Goal: Transaction & Acquisition: Book appointment/travel/reservation

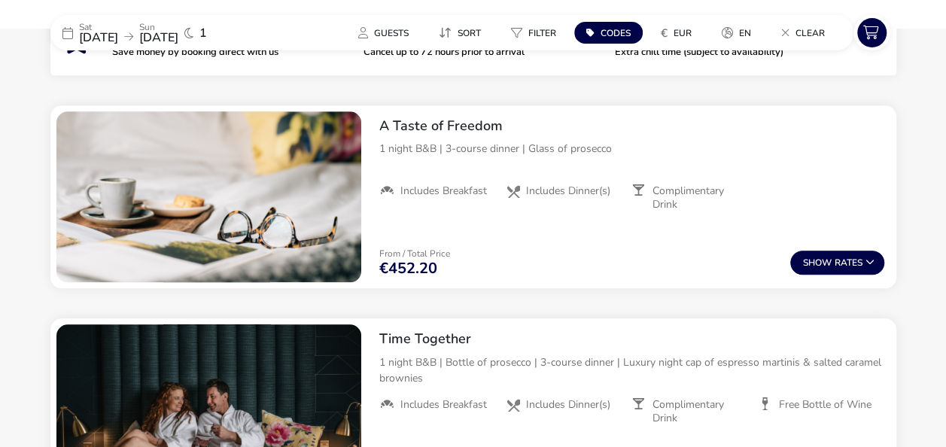
scroll to position [572, 0]
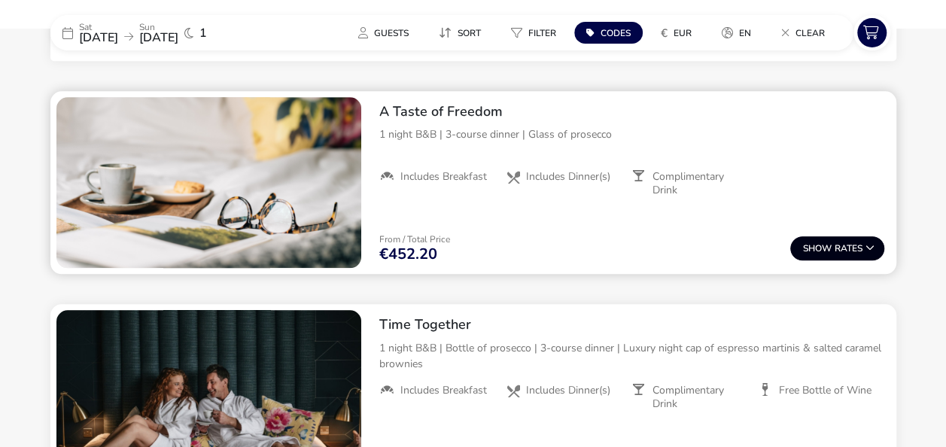
click at [820, 236] on button "Show Rates" at bounding box center [837, 248] width 94 height 24
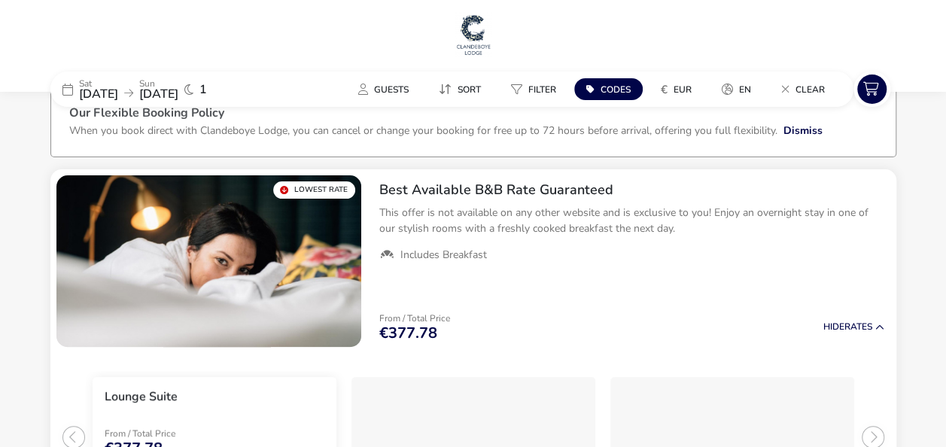
scroll to position [0, 0]
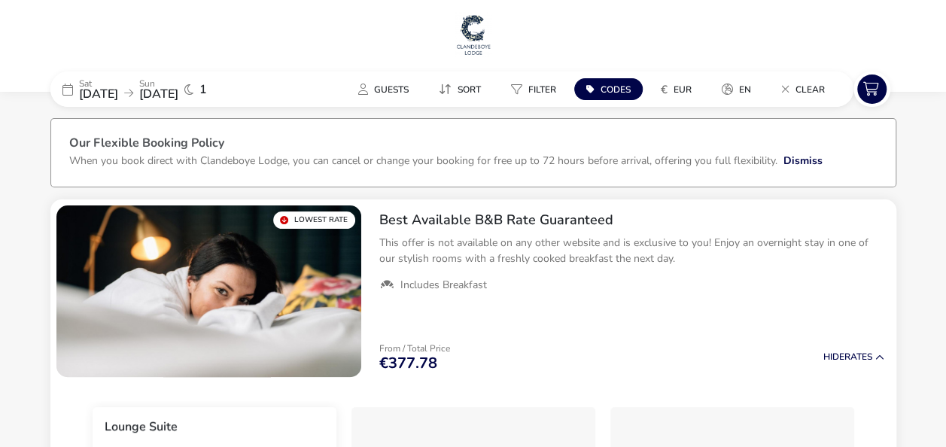
click at [617, 92] on span "Codes" at bounding box center [616, 90] width 30 height 12
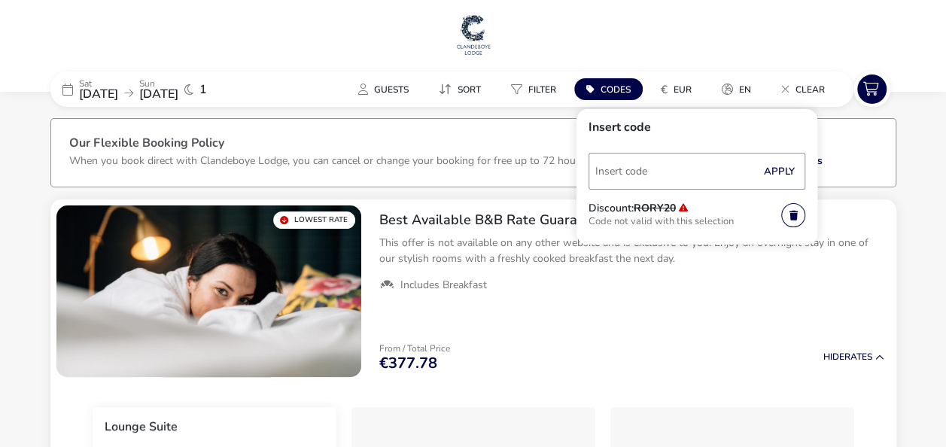
click at [133, 95] on icon at bounding box center [128, 93] width 9 height 11
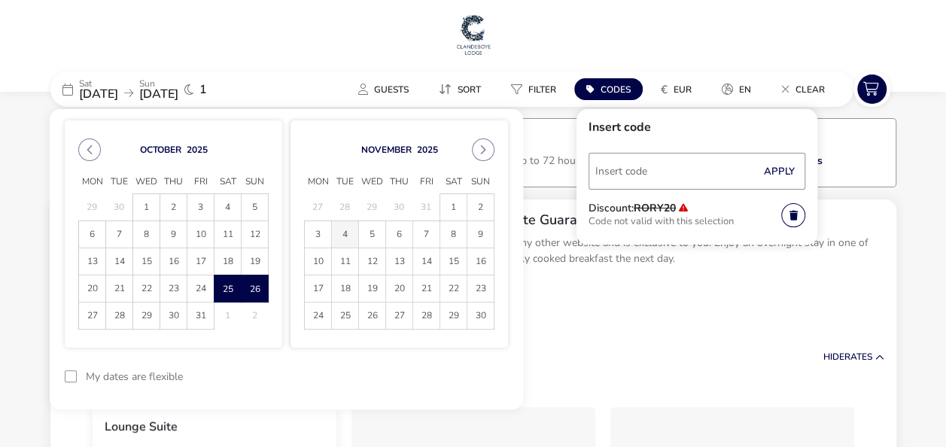
click at [350, 232] on span "4" at bounding box center [345, 234] width 26 height 26
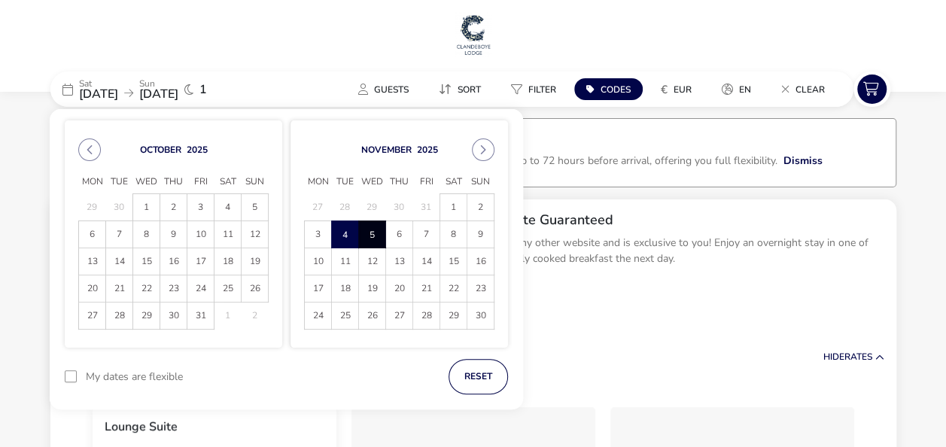
click at [367, 233] on span "5" at bounding box center [372, 234] width 26 height 26
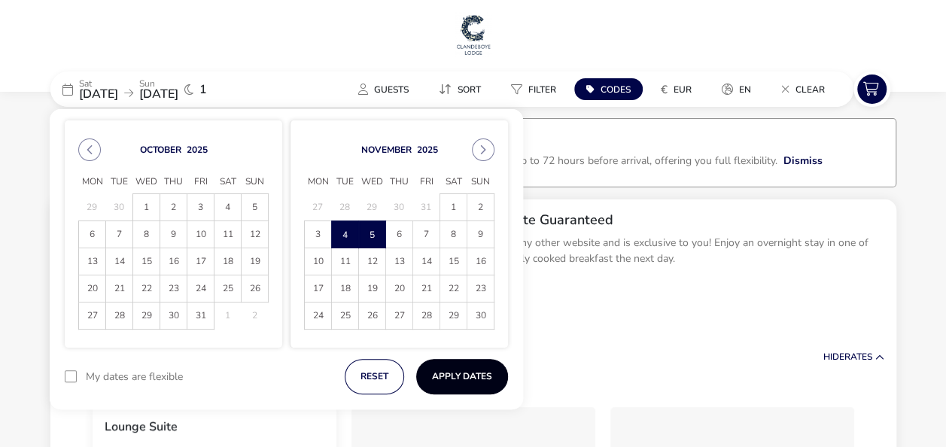
click at [455, 362] on button "Apply Dates" at bounding box center [462, 376] width 92 height 35
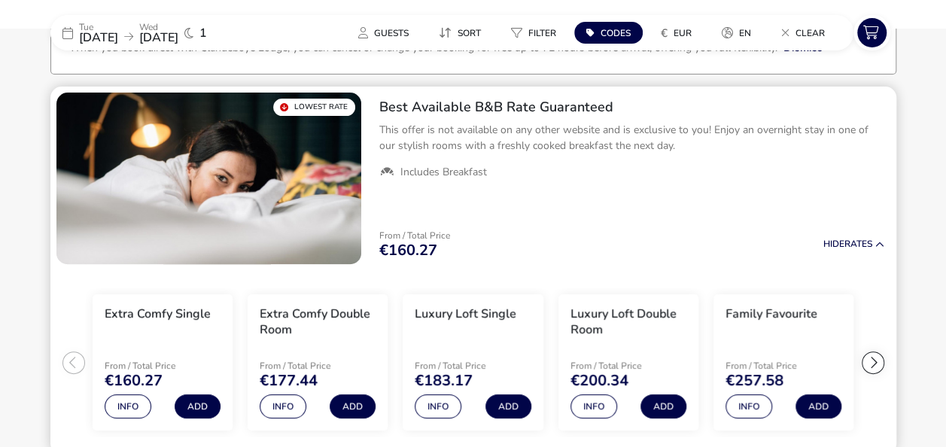
scroll to position [123, 0]
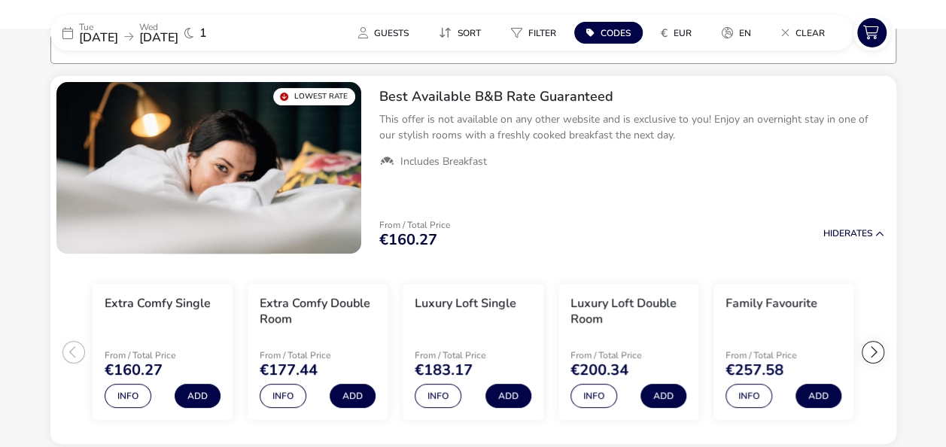
click at [598, 36] on button "Codes" at bounding box center [608, 33] width 68 height 22
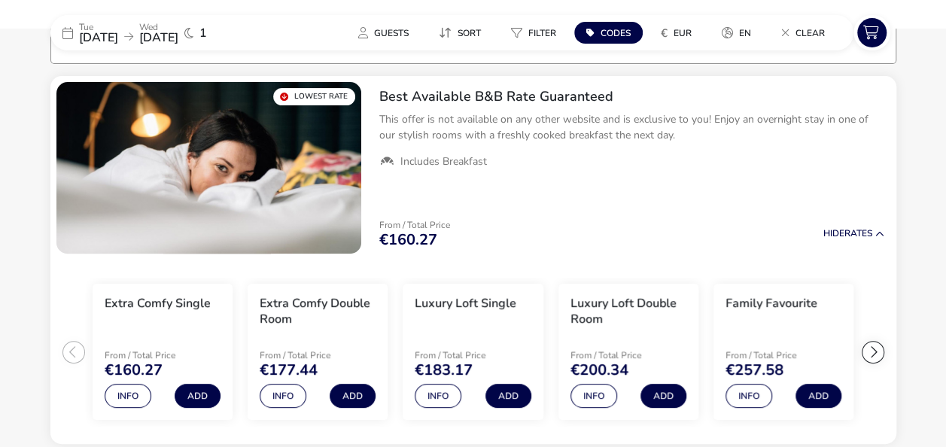
click at [178, 27] on p "Wed" at bounding box center [158, 27] width 39 height 9
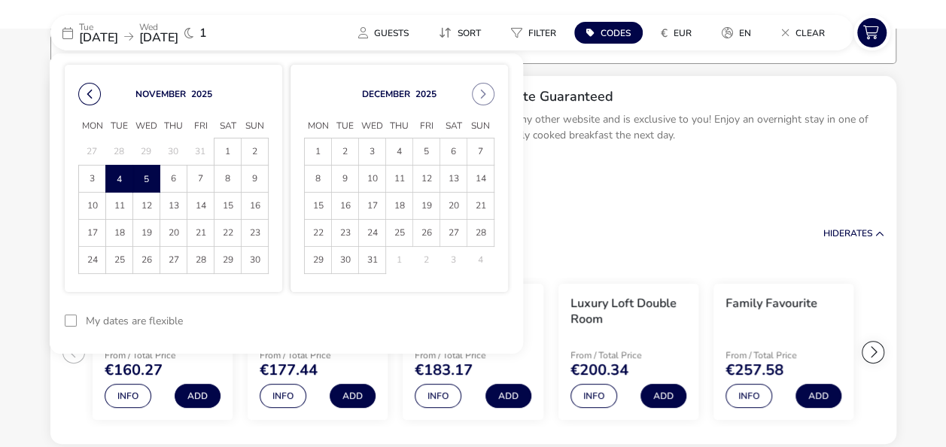
click at [96, 92] on button "Previous Month" at bounding box center [89, 94] width 23 height 23
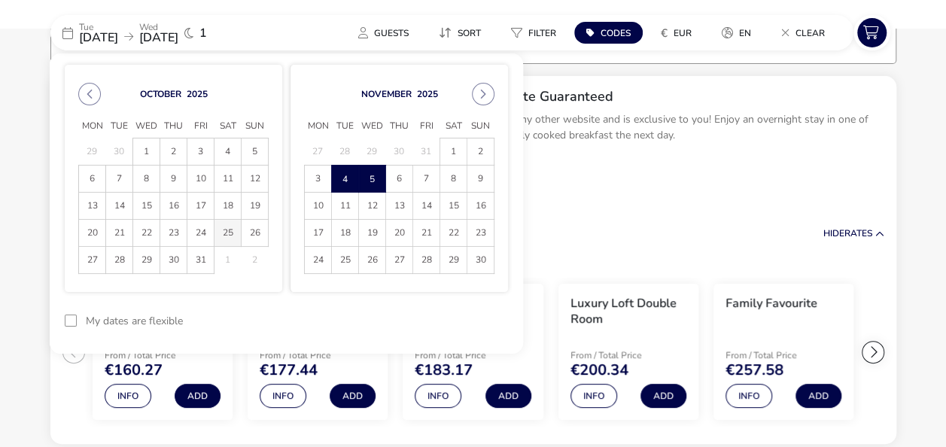
click at [223, 232] on span "25" at bounding box center [227, 233] width 26 height 26
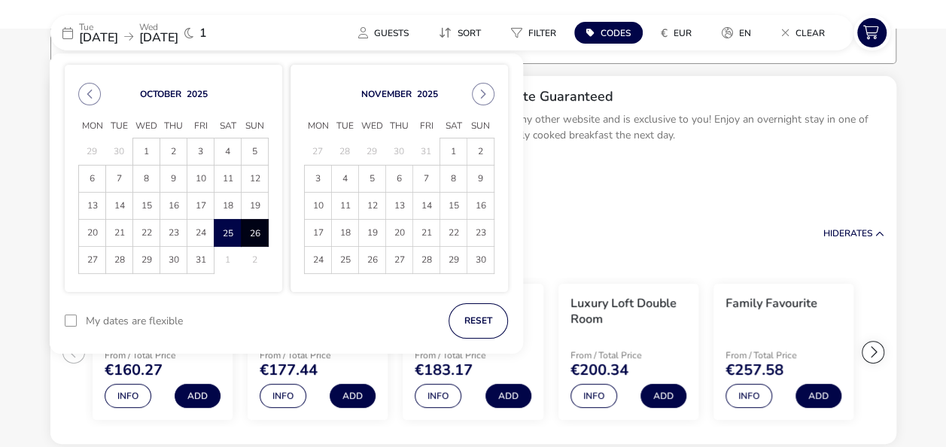
click at [253, 230] on span "26" at bounding box center [255, 233] width 26 height 26
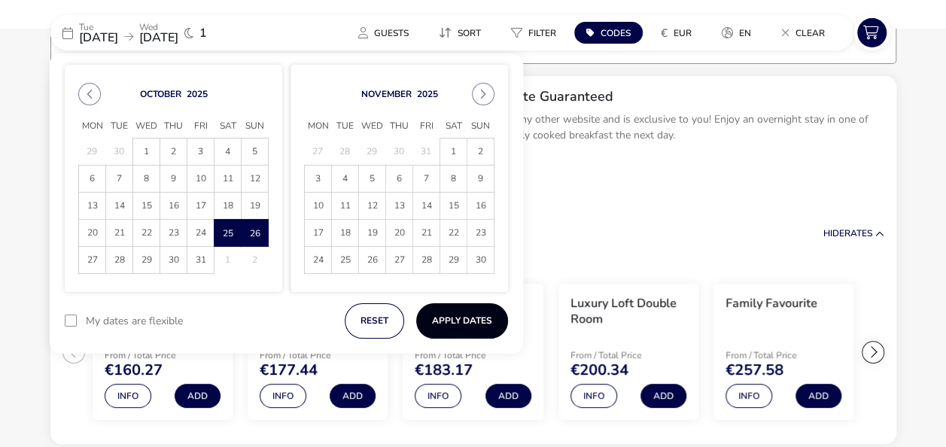
click at [483, 330] on button "Apply Dates" at bounding box center [462, 320] width 92 height 35
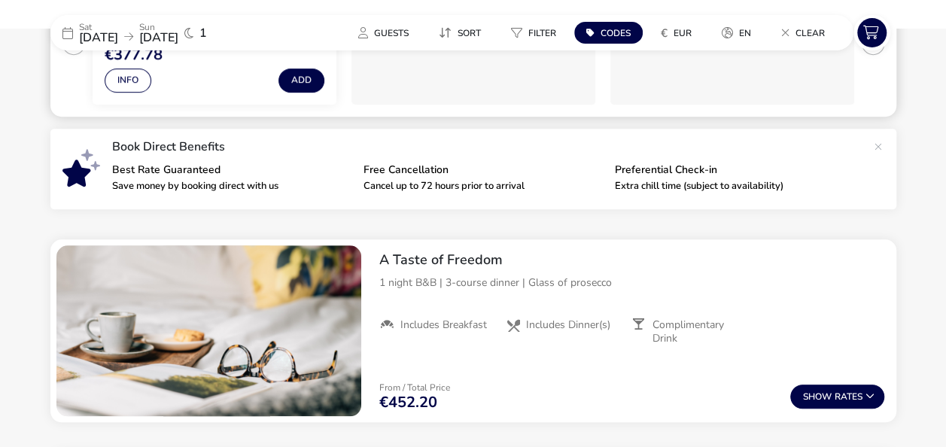
scroll to position [499, 0]
